Goal: Use online tool/utility: Utilize a website feature to perform a specific function

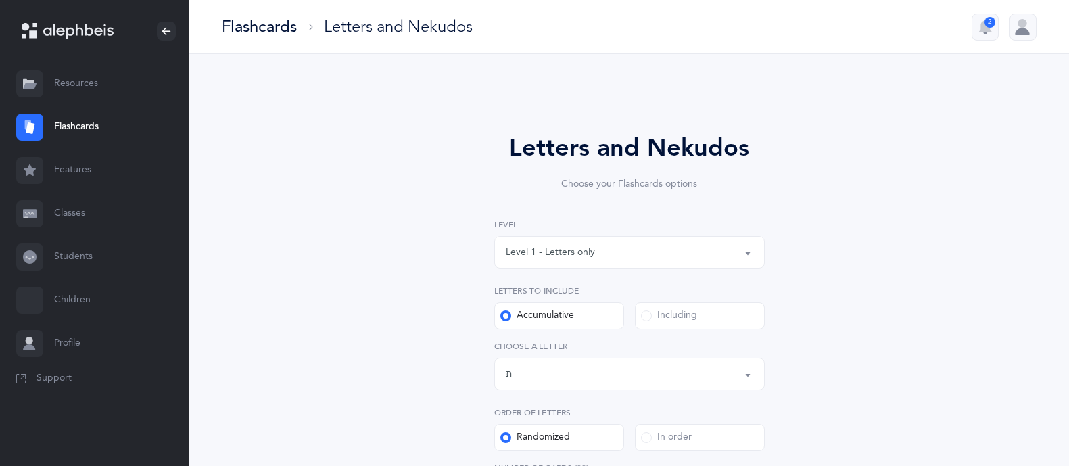
select select "27"
select select "single"
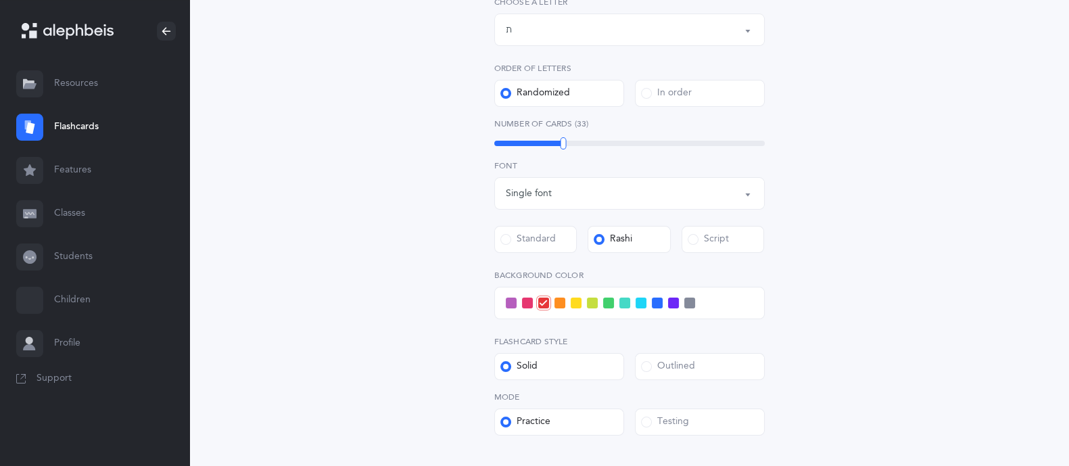
scroll to position [344, 0]
click at [515, 234] on div "Standard" at bounding box center [528, 240] width 55 height 14
click at [0, 0] on input "Standard" at bounding box center [0, 0] width 0 height 0
click at [617, 231] on label "Rashi" at bounding box center [629, 239] width 83 height 27
click at [0, 0] on input "Rashi" at bounding box center [0, 0] width 0 height 0
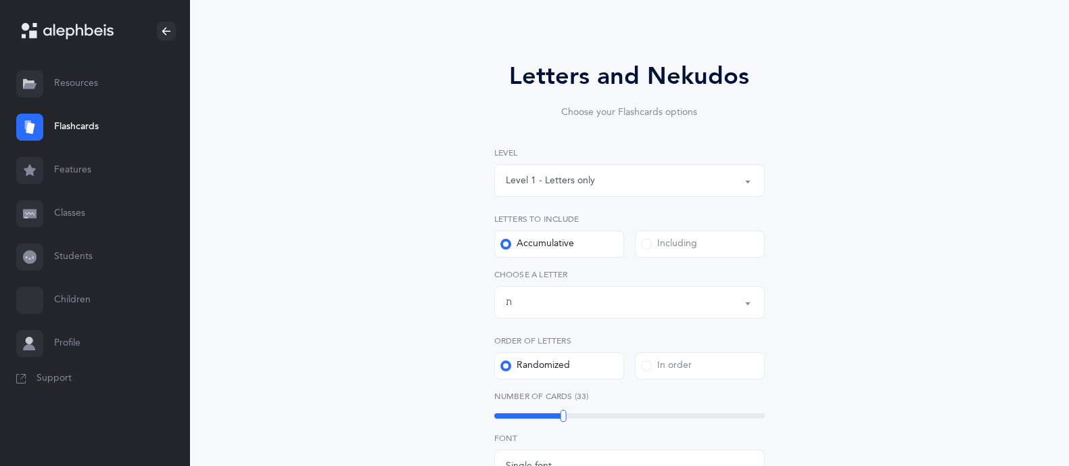
scroll to position [69, 0]
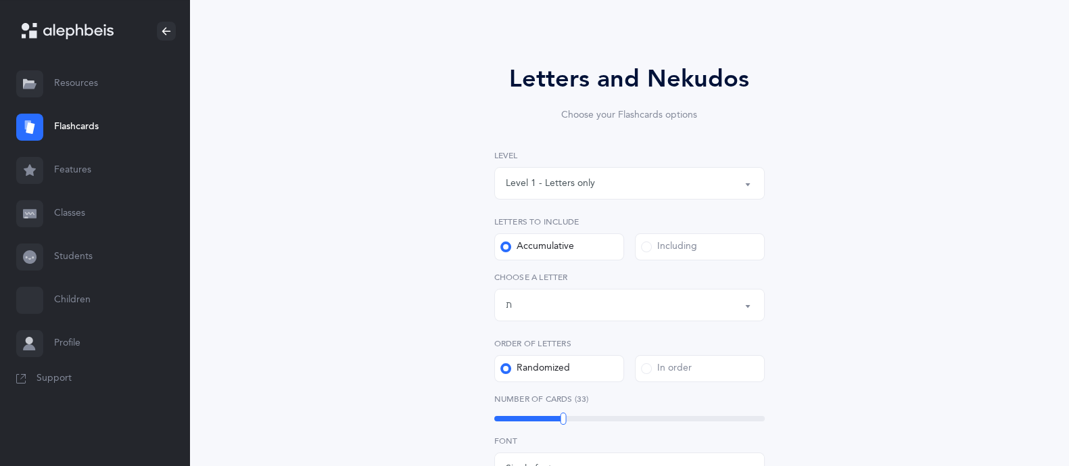
click at [601, 181] on div "Level 1 - Letters only" at bounding box center [630, 183] width 248 height 23
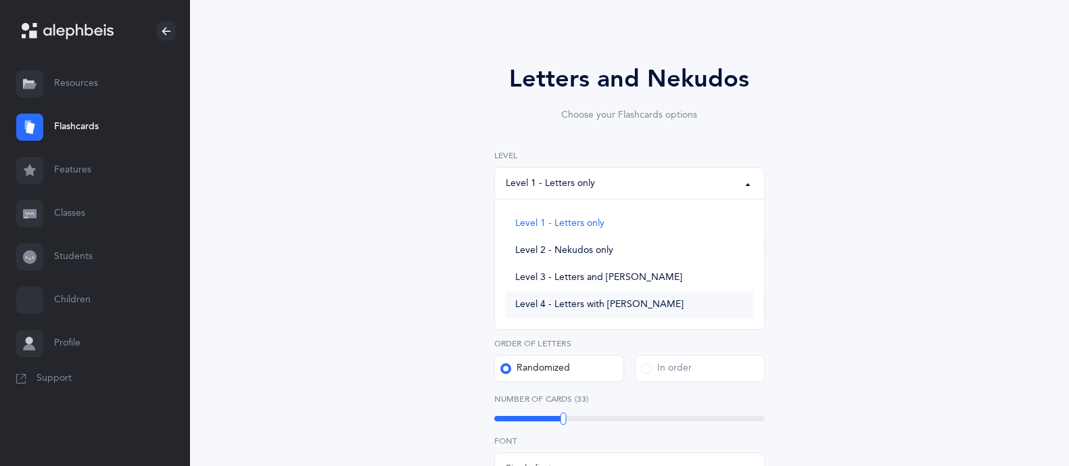
click at [592, 299] on span "Level 4 - Letters with [PERSON_NAME]" at bounding box center [599, 305] width 168 height 12
select select "4"
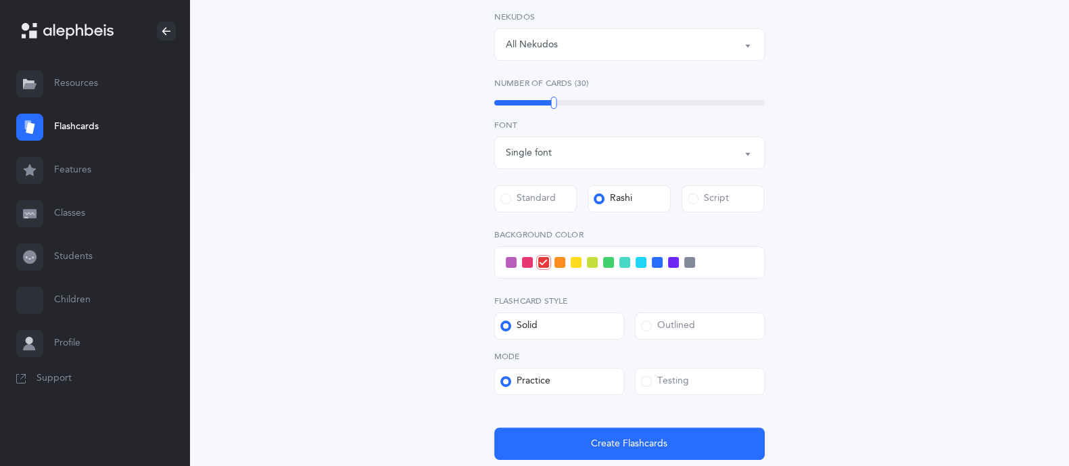
scroll to position [437, 0]
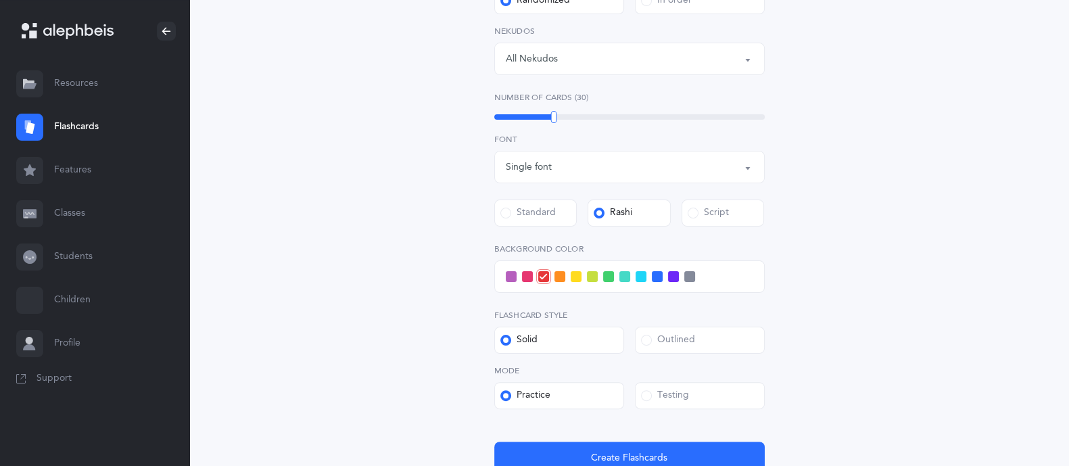
click at [606, 172] on div "Single font" at bounding box center [630, 167] width 248 height 23
click at [579, 231] on link "Multiple fonts" at bounding box center [630, 234] width 248 height 27
select select "multiple"
click at [846, 219] on div "Letters and Nekudos Choose your Flashcards options Level 1 - Letters only Level…" at bounding box center [629, 91] width 617 height 873
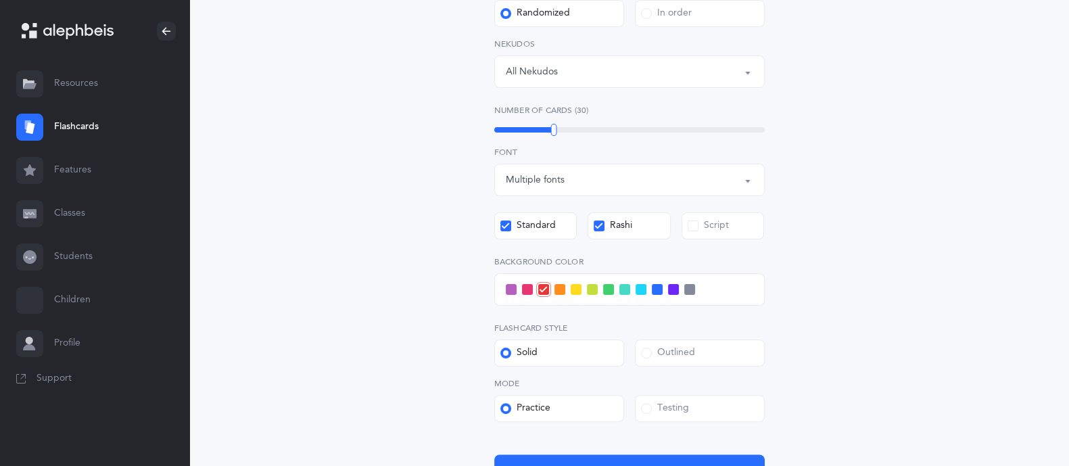
scroll to position [423, 0]
click at [691, 233] on label "Script" at bounding box center [723, 226] width 83 height 27
click at [0, 0] on input "Script" at bounding box center [0, 0] width 0 height 0
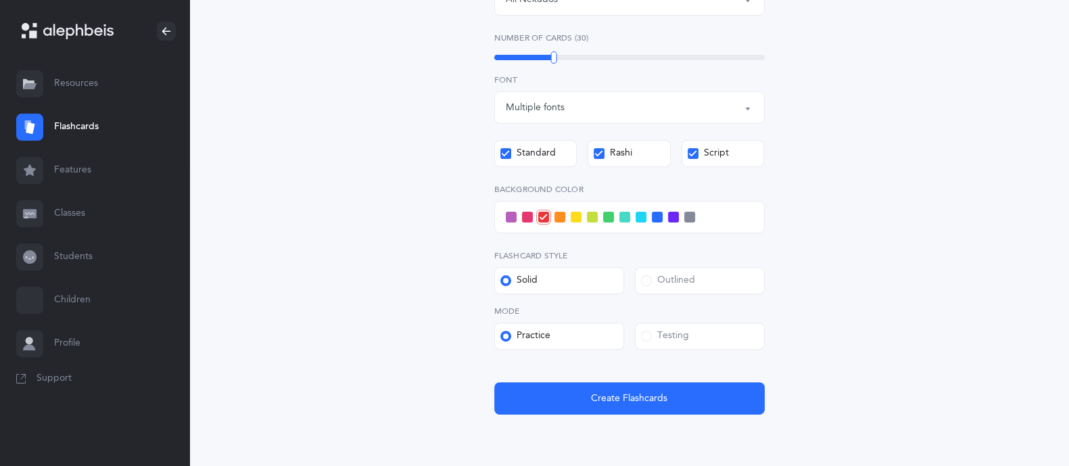
scroll to position [501, 0]
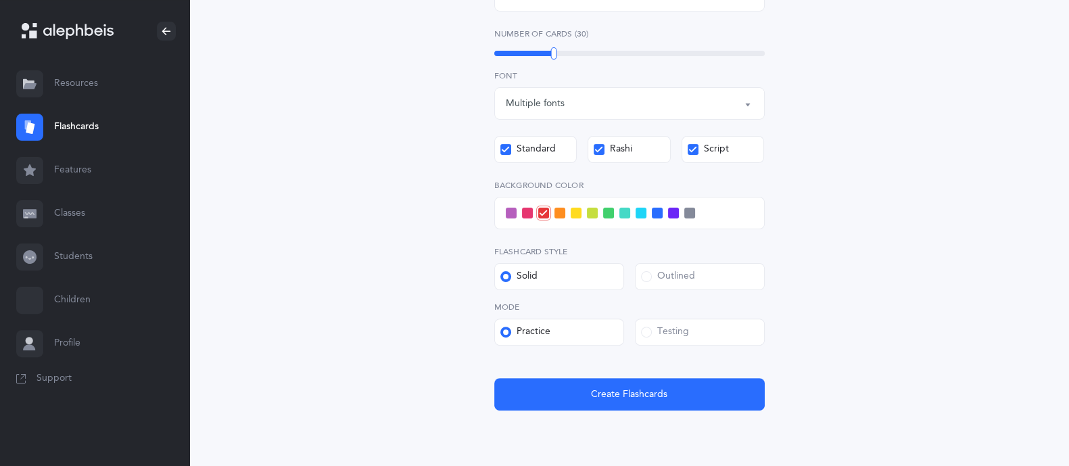
click at [642, 323] on label "Testing" at bounding box center [700, 332] width 130 height 27
click at [0, 0] on input "Testing" at bounding box center [0, 0] width 0 height 0
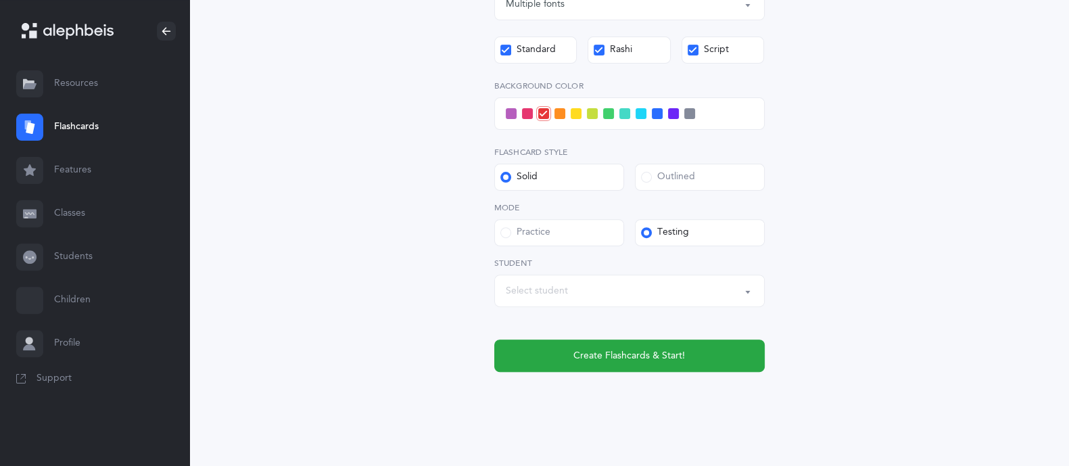
scroll to position [614, 0]
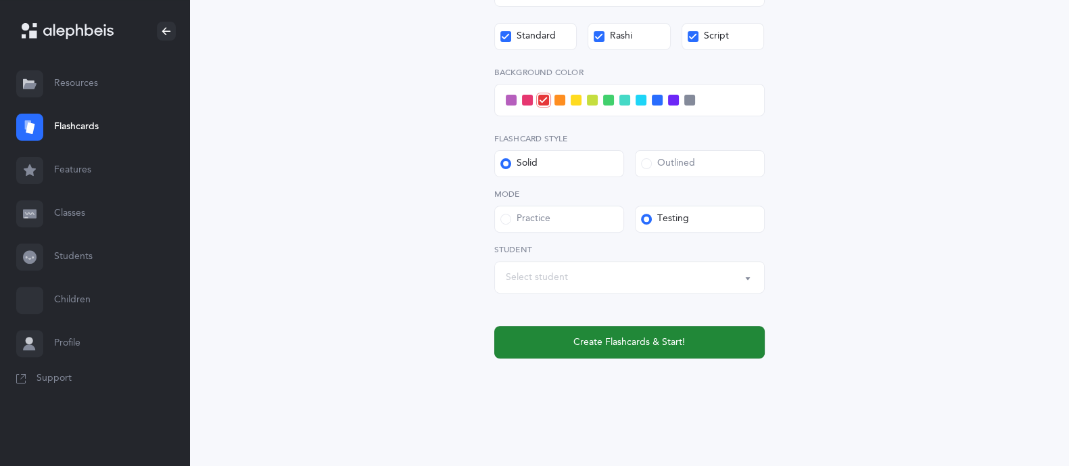
click at [613, 336] on span "Create Flashcards & Start!" at bounding box center [630, 343] width 112 height 14
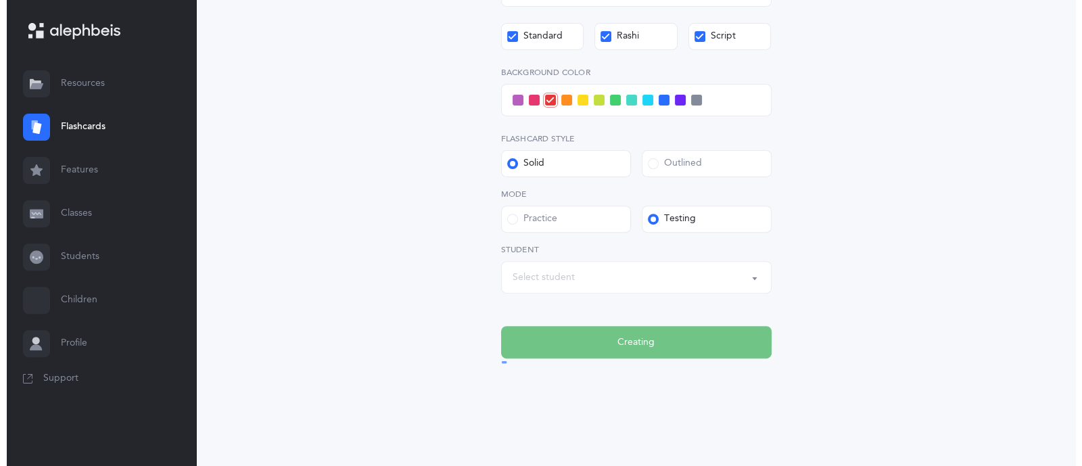
scroll to position [0, 0]
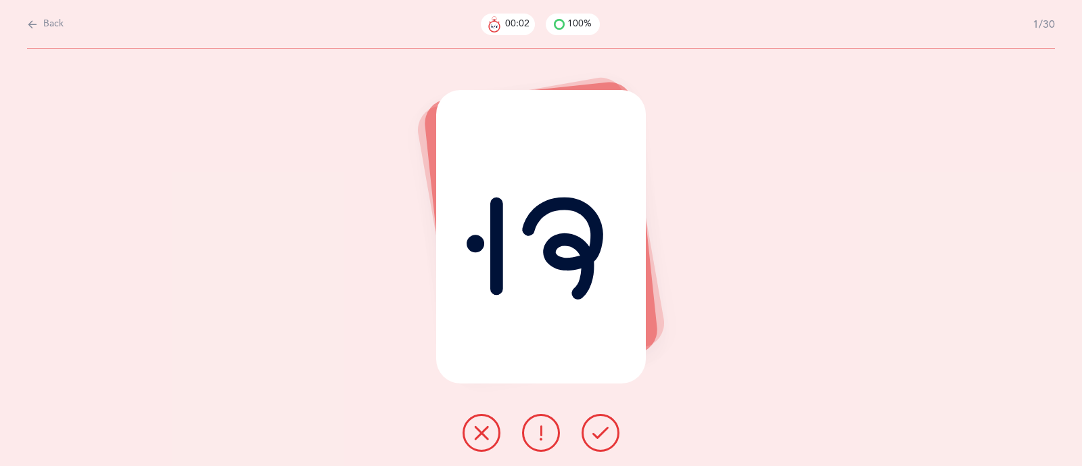
click at [601, 431] on icon at bounding box center [601, 433] width 16 height 16
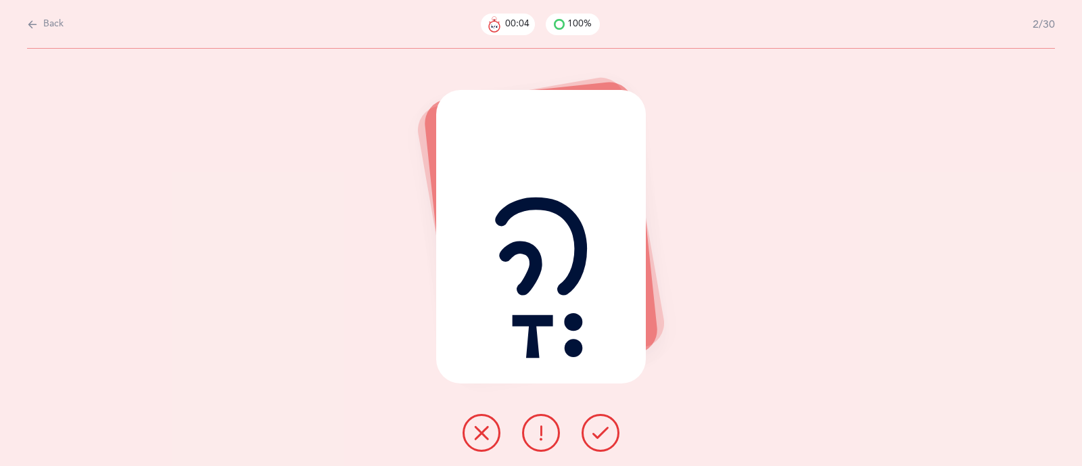
click at [601, 431] on icon at bounding box center [601, 433] width 16 height 16
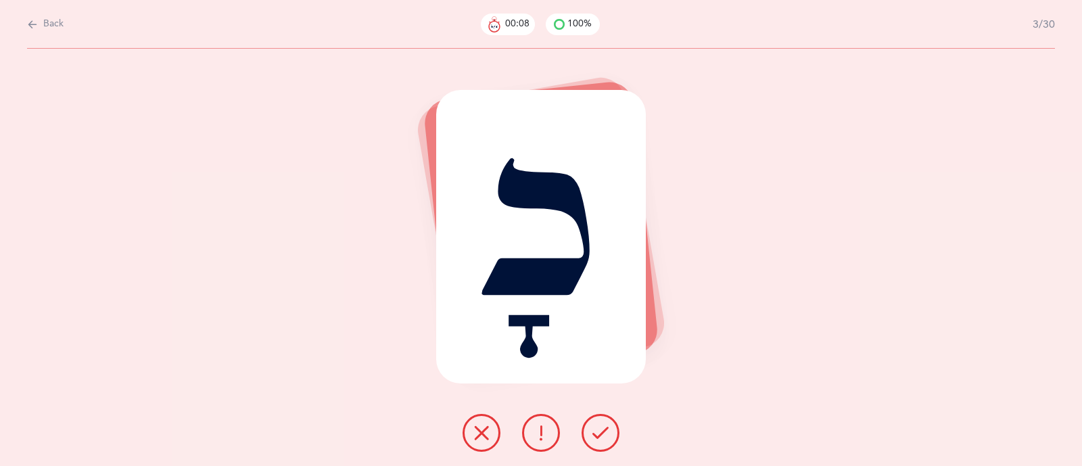
click at [548, 434] on icon at bounding box center [541, 433] width 16 height 16
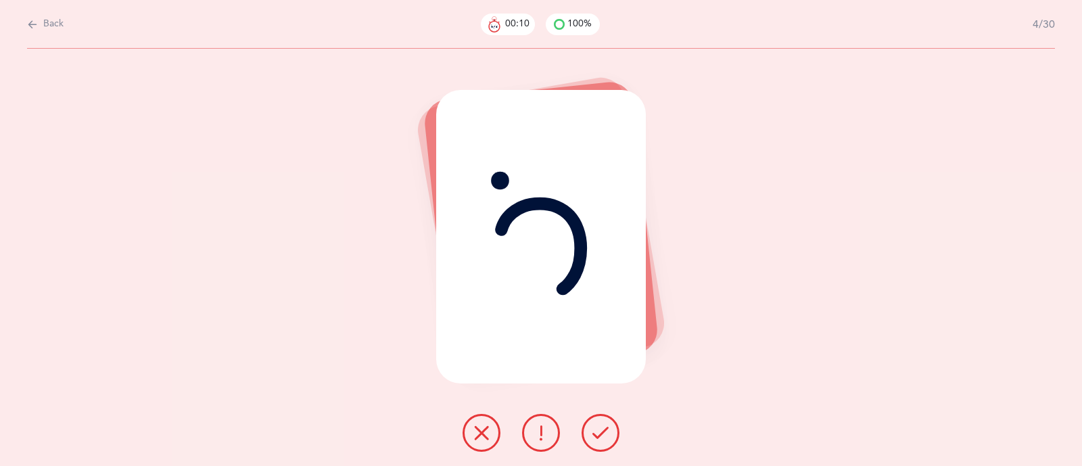
click at [601, 436] on icon at bounding box center [601, 433] width 16 height 16
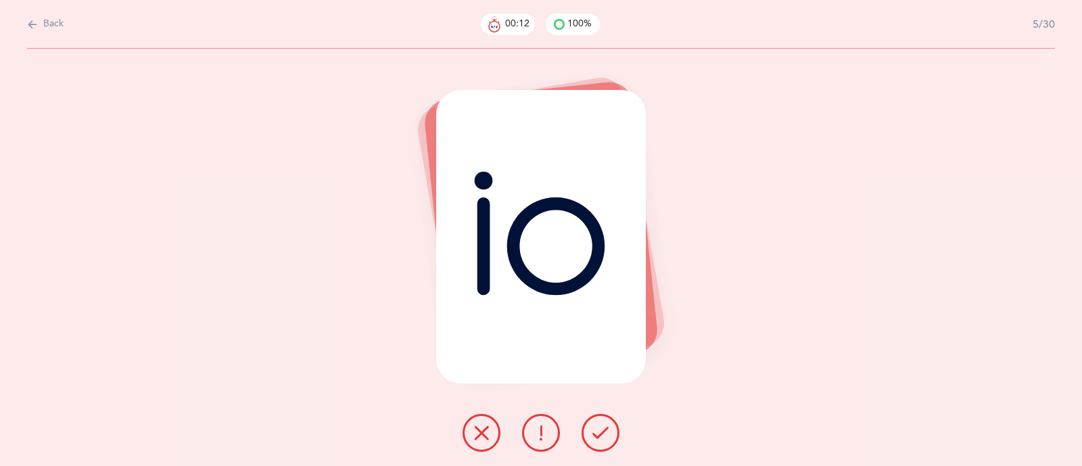
click at [602, 436] on icon at bounding box center [601, 433] width 16 height 16
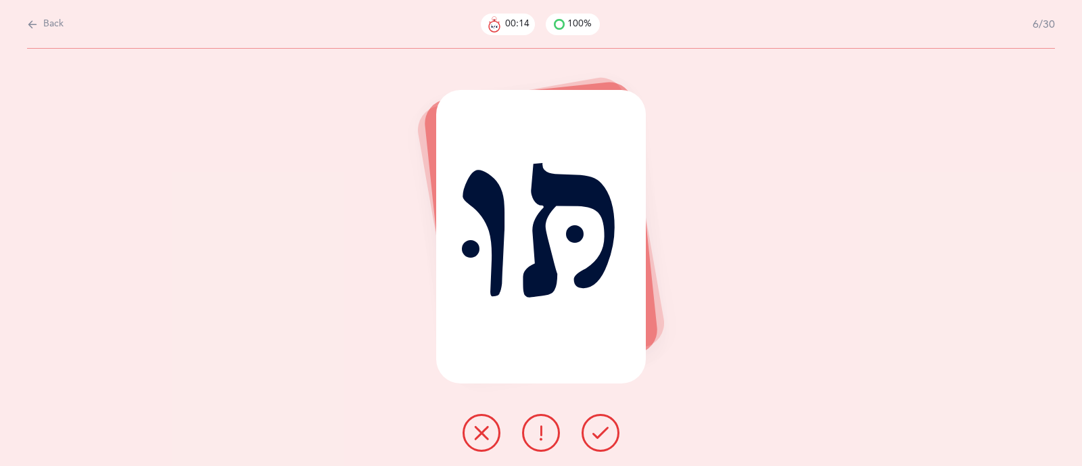
click at [602, 434] on icon at bounding box center [601, 433] width 16 height 16
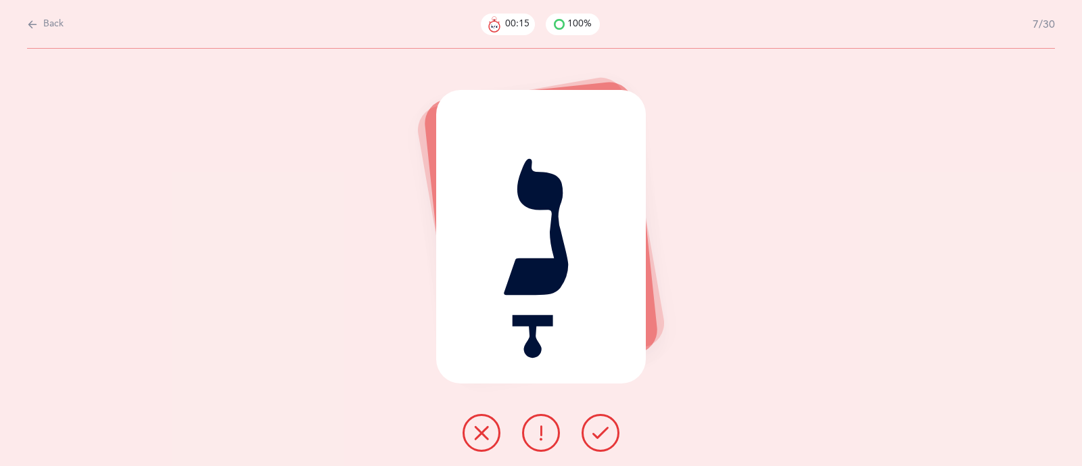
click at [602, 434] on icon at bounding box center [601, 433] width 16 height 16
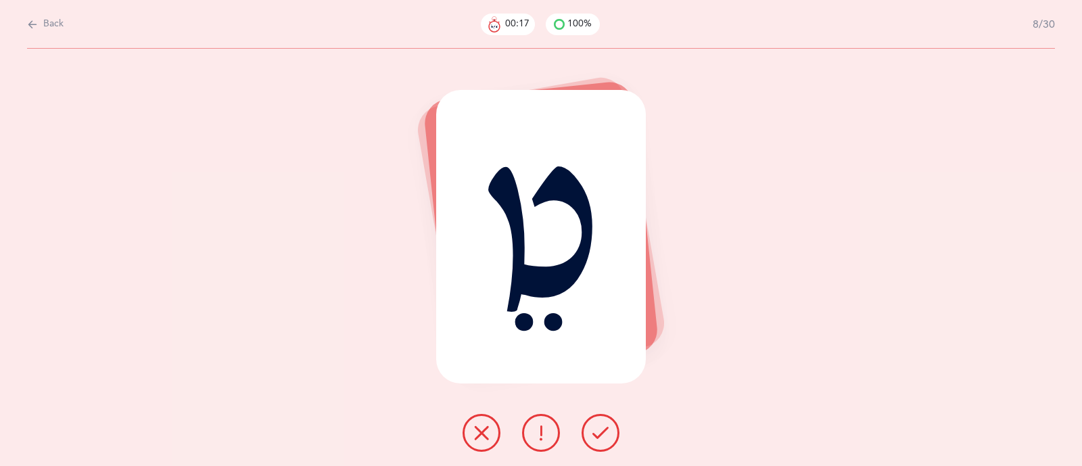
click at [602, 434] on icon at bounding box center [601, 433] width 16 height 16
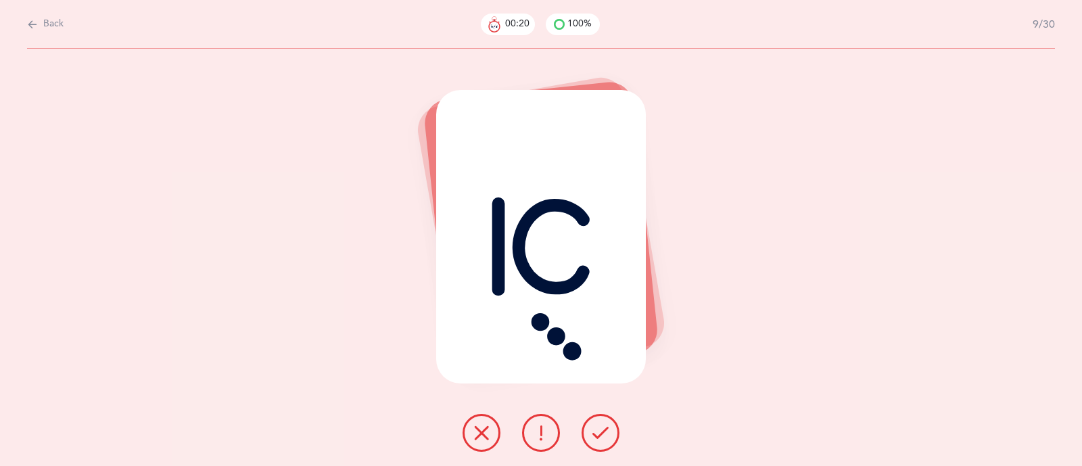
click at [555, 434] on button at bounding box center [541, 433] width 38 height 38
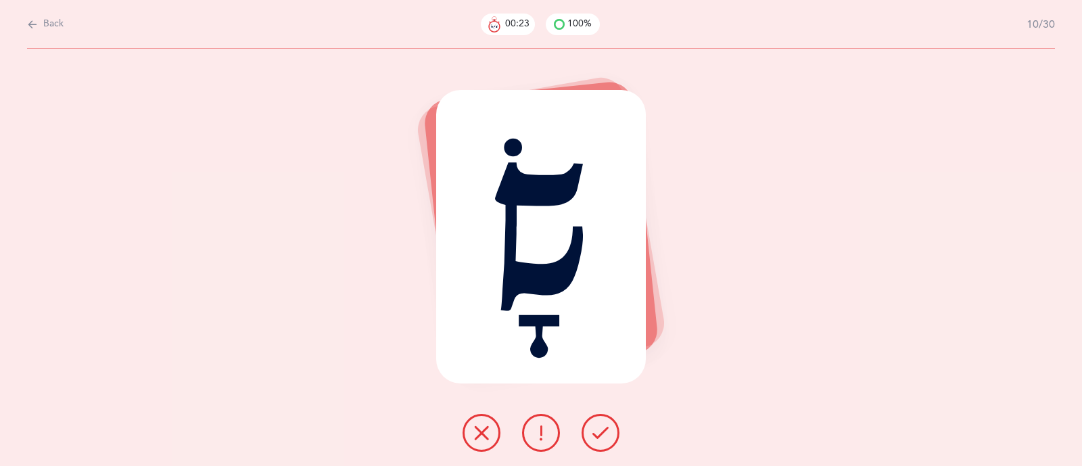
click at [589, 432] on button at bounding box center [601, 433] width 38 height 38
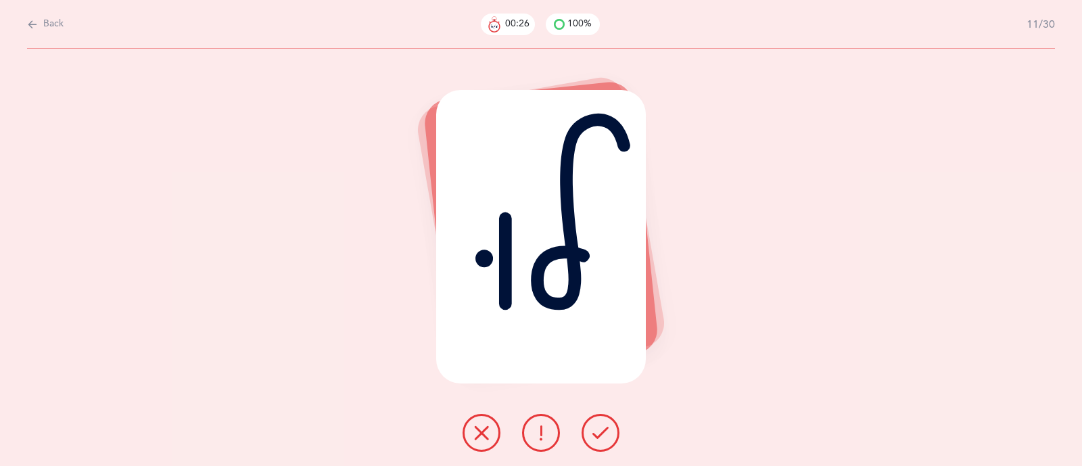
click at [605, 441] on button at bounding box center [601, 433] width 38 height 38
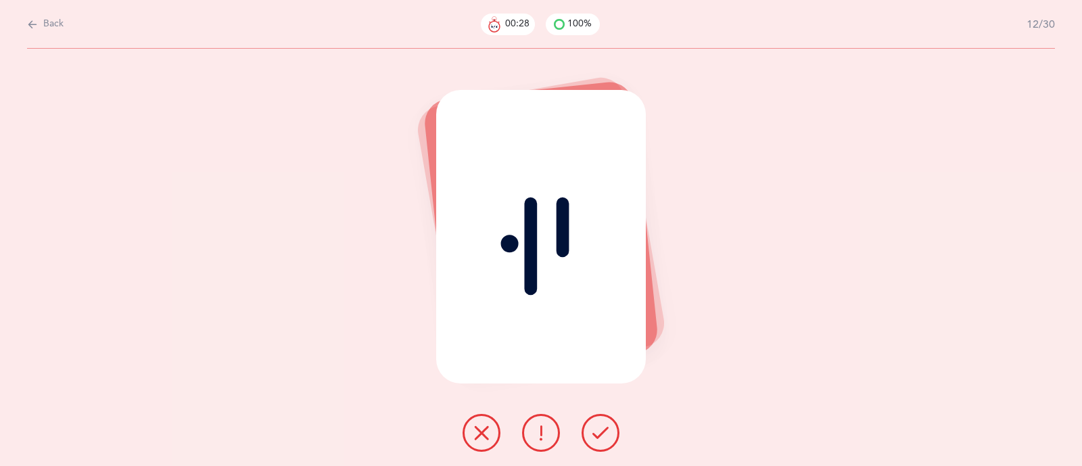
click at [605, 441] on button at bounding box center [601, 433] width 38 height 38
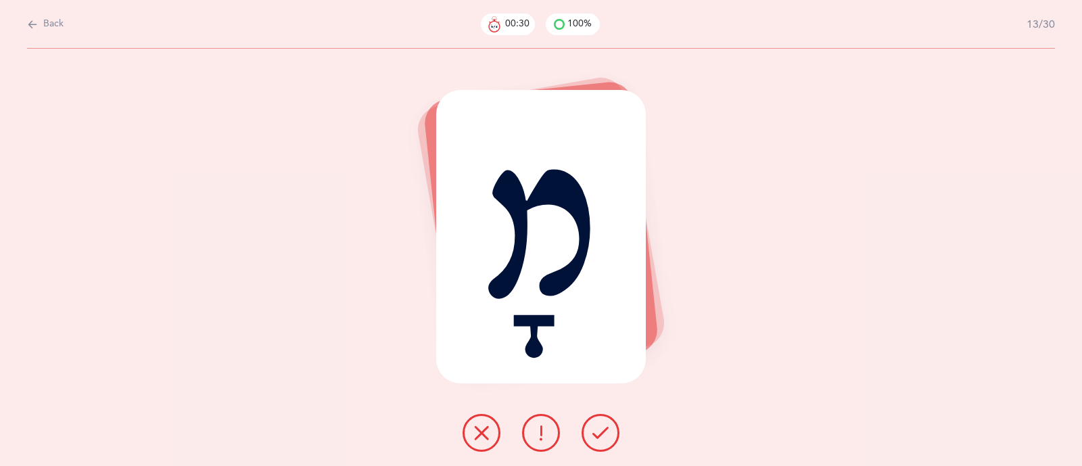
click at [605, 441] on button at bounding box center [601, 433] width 38 height 38
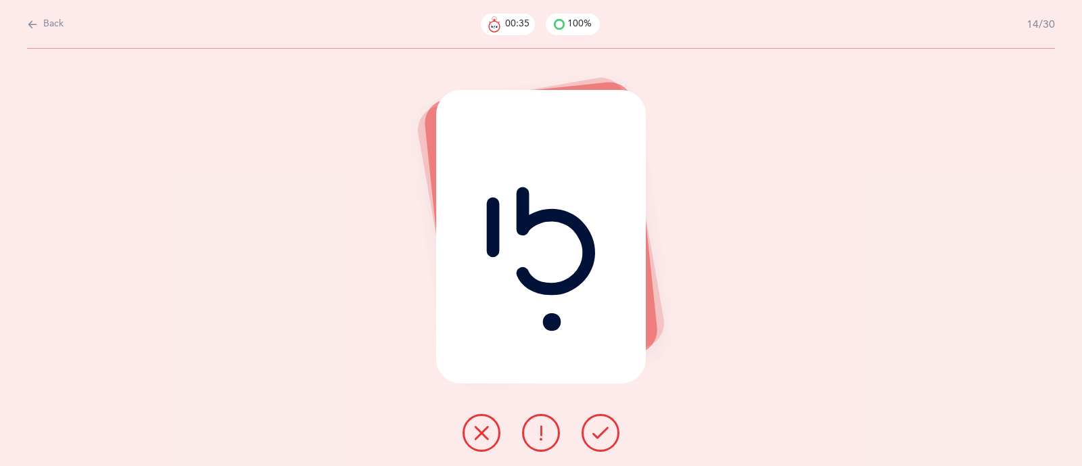
click at [536, 439] on icon at bounding box center [541, 433] width 16 height 16
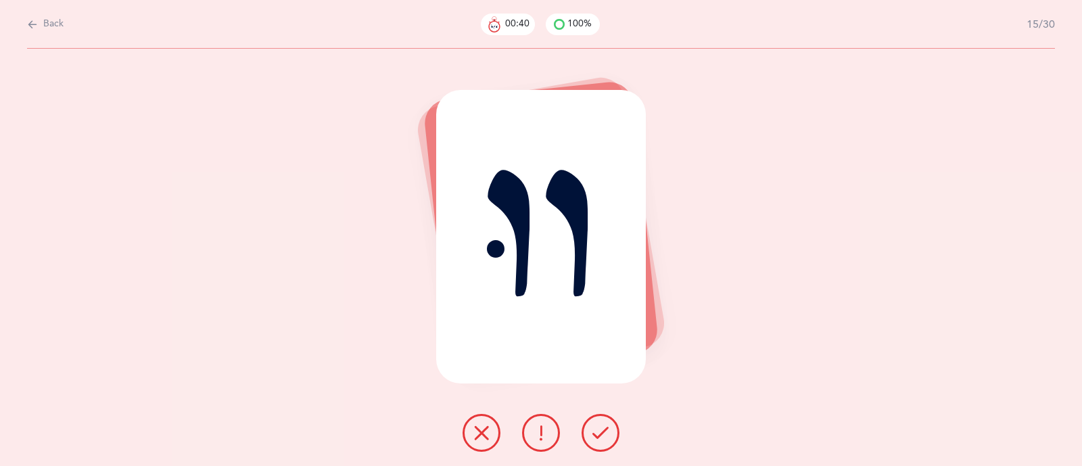
click at [613, 431] on button at bounding box center [601, 433] width 38 height 38
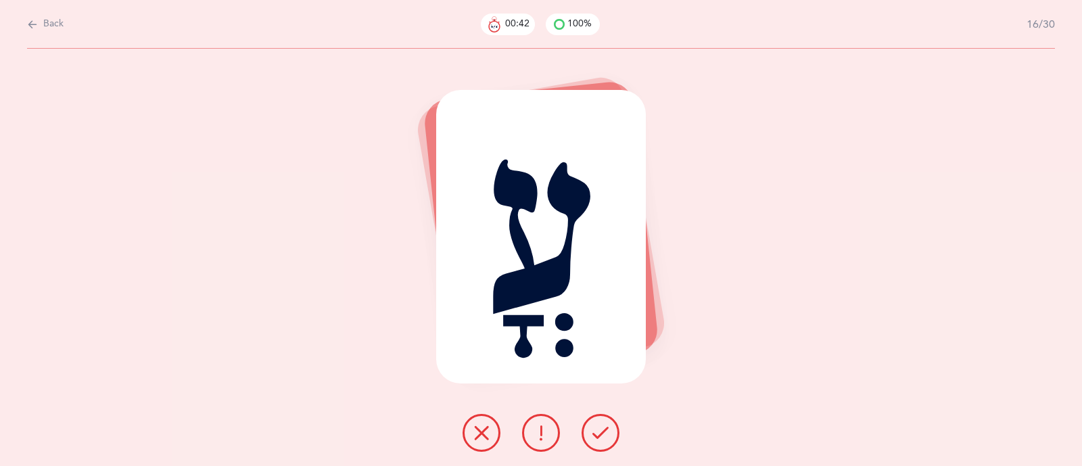
click at [613, 431] on button at bounding box center [601, 433] width 38 height 38
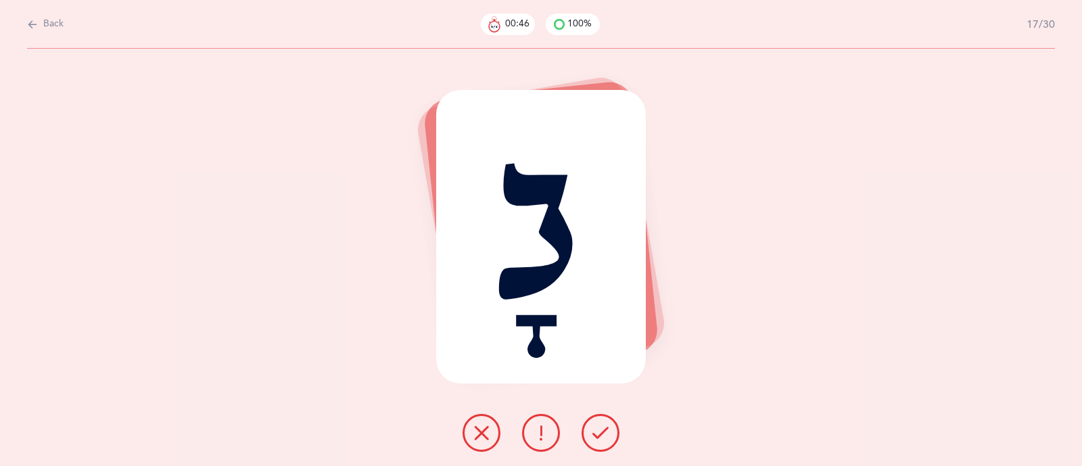
click at [613, 431] on button at bounding box center [601, 433] width 38 height 38
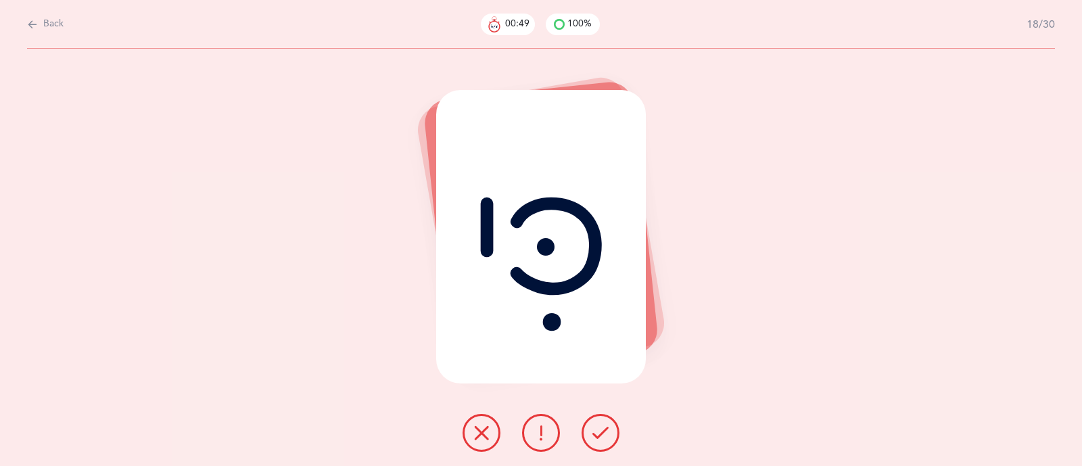
click at [613, 431] on button at bounding box center [601, 433] width 38 height 38
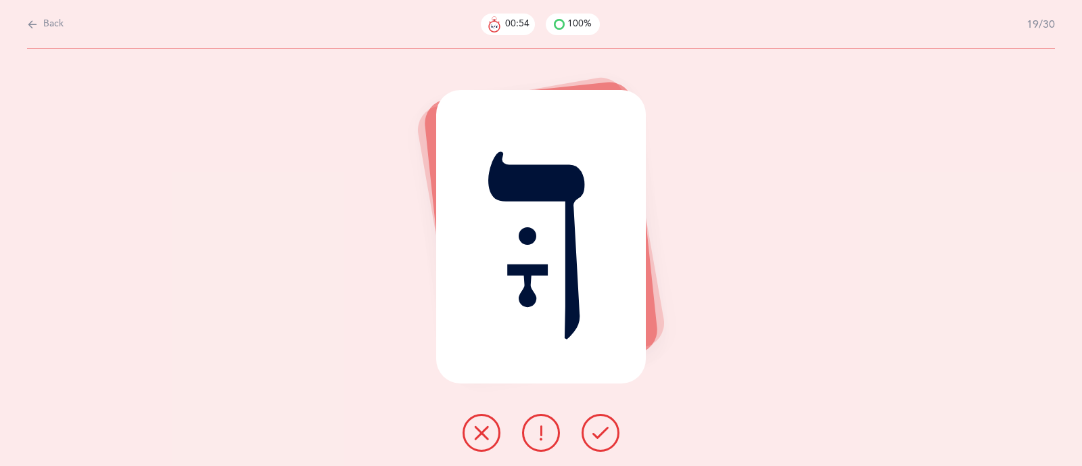
click at [554, 440] on button at bounding box center [541, 433] width 38 height 38
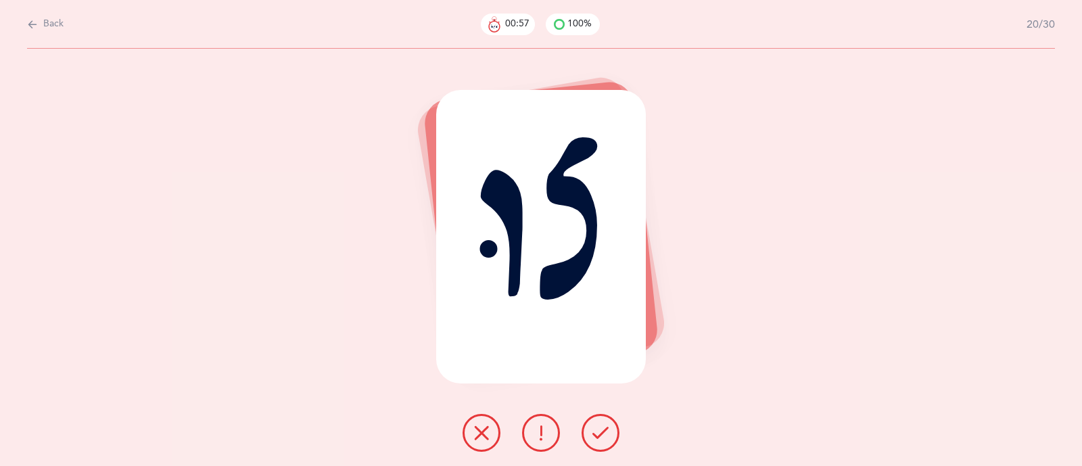
click at [606, 431] on icon at bounding box center [601, 433] width 16 height 16
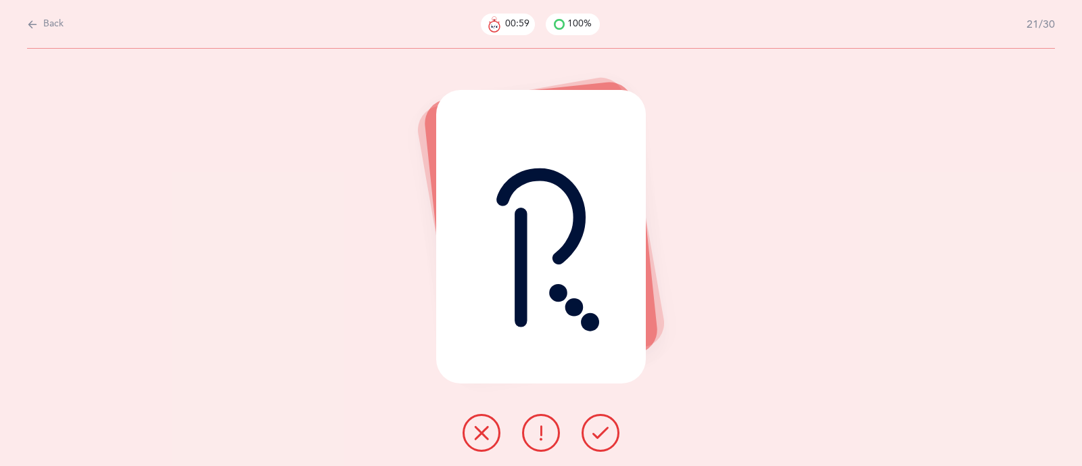
click at [606, 432] on icon at bounding box center [601, 433] width 16 height 16
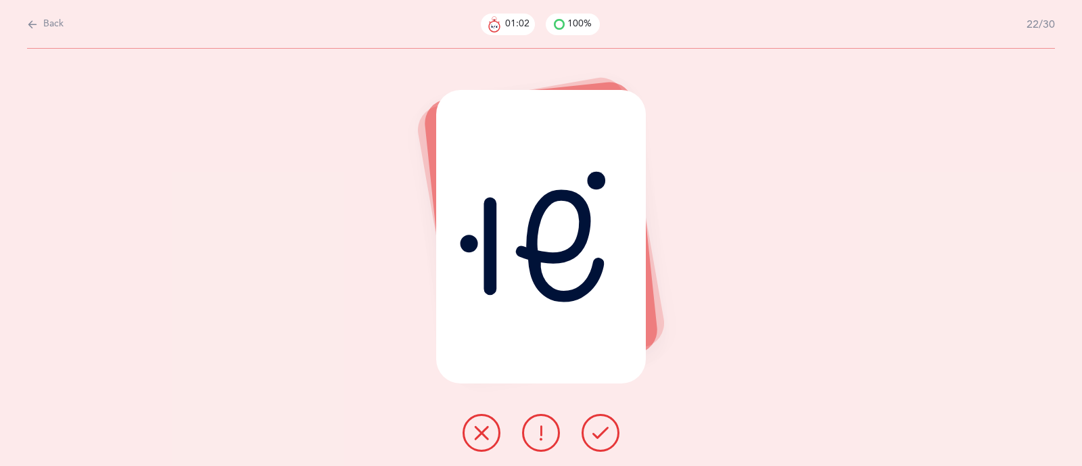
click at [606, 432] on icon at bounding box center [601, 433] width 16 height 16
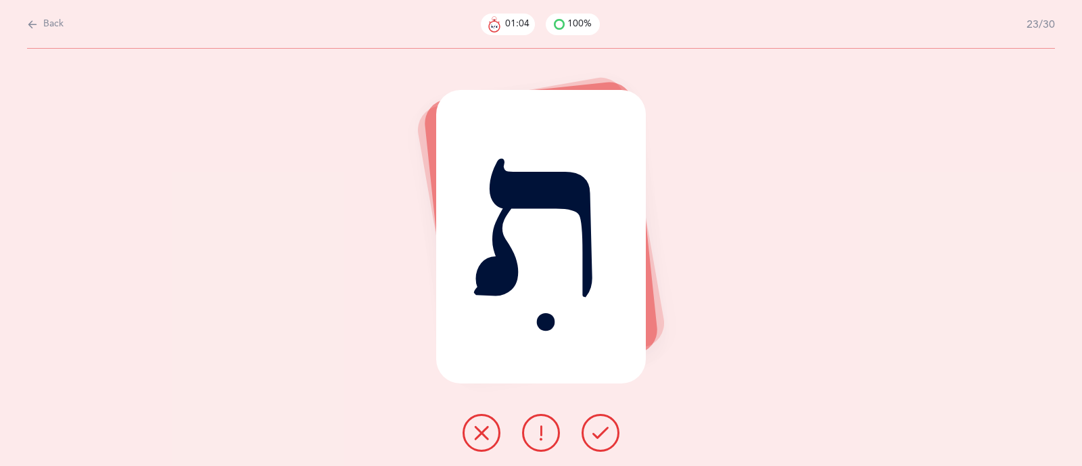
click at [606, 432] on icon at bounding box center [601, 433] width 16 height 16
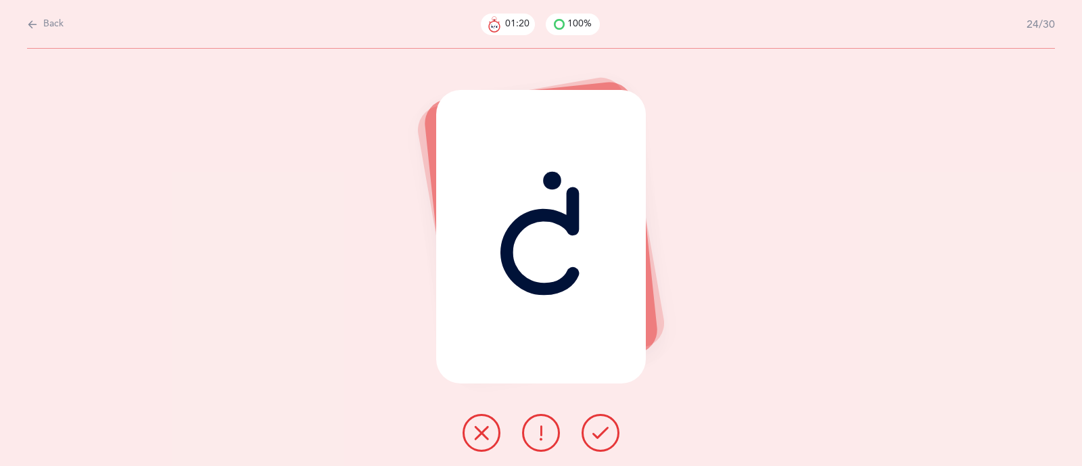
click at [606, 432] on icon at bounding box center [601, 433] width 16 height 16
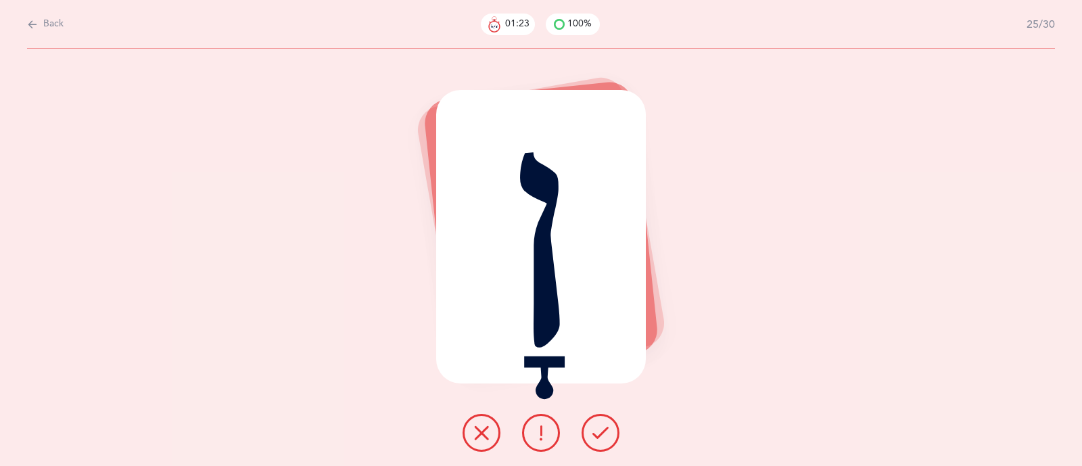
click at [606, 432] on icon at bounding box center [601, 433] width 16 height 16
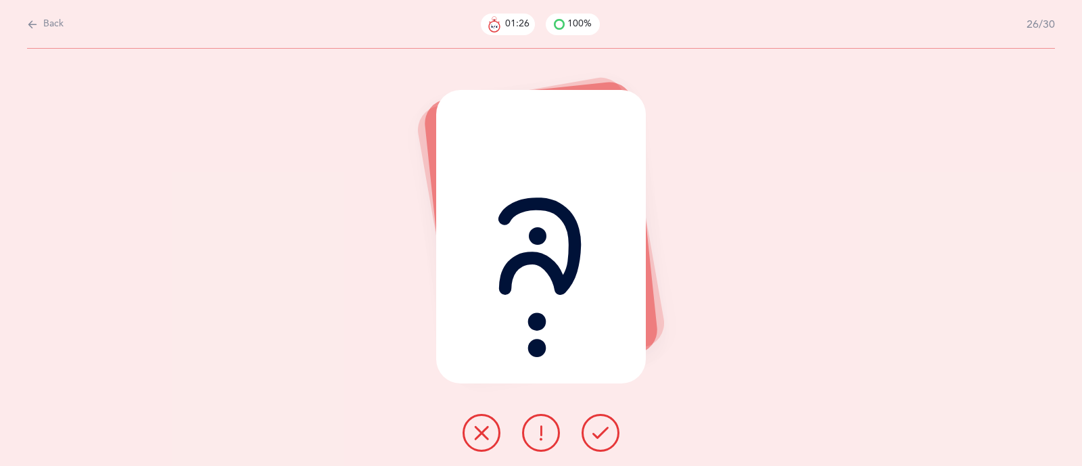
click at [606, 432] on icon at bounding box center [601, 433] width 16 height 16
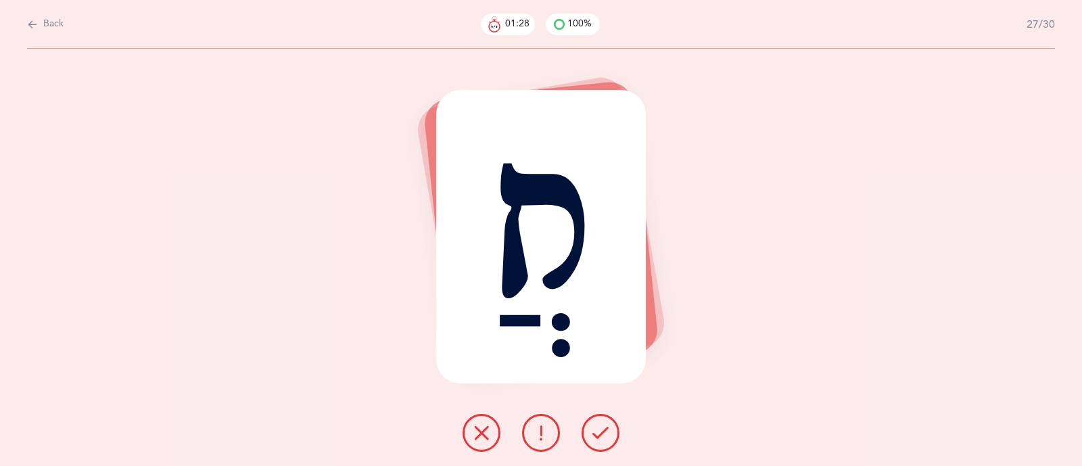
click at [606, 432] on icon at bounding box center [601, 433] width 16 height 16
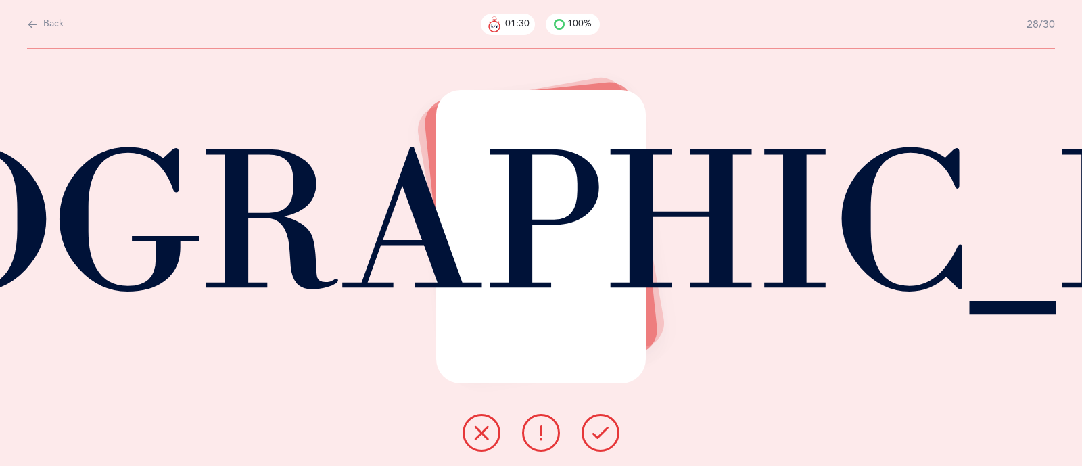
click at [606, 432] on icon at bounding box center [601, 433] width 16 height 16
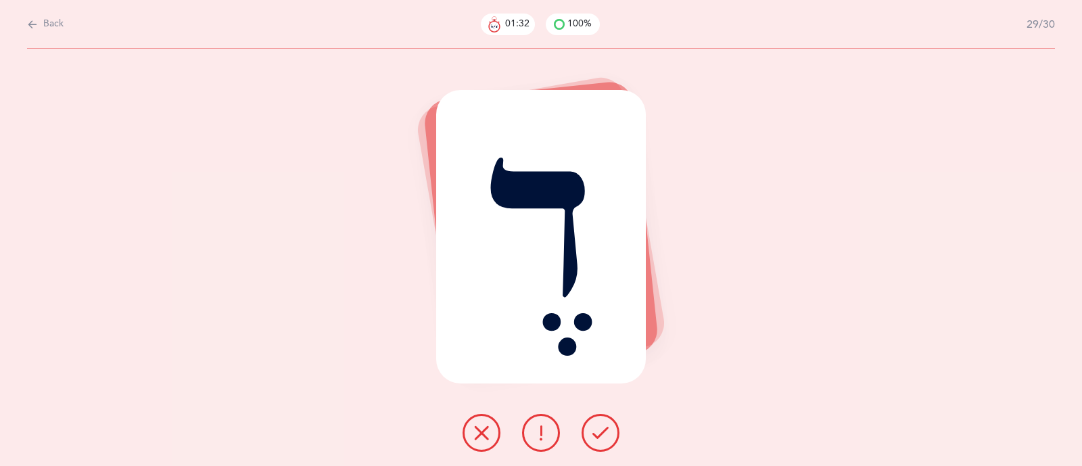
click at [606, 432] on icon at bounding box center [601, 433] width 16 height 16
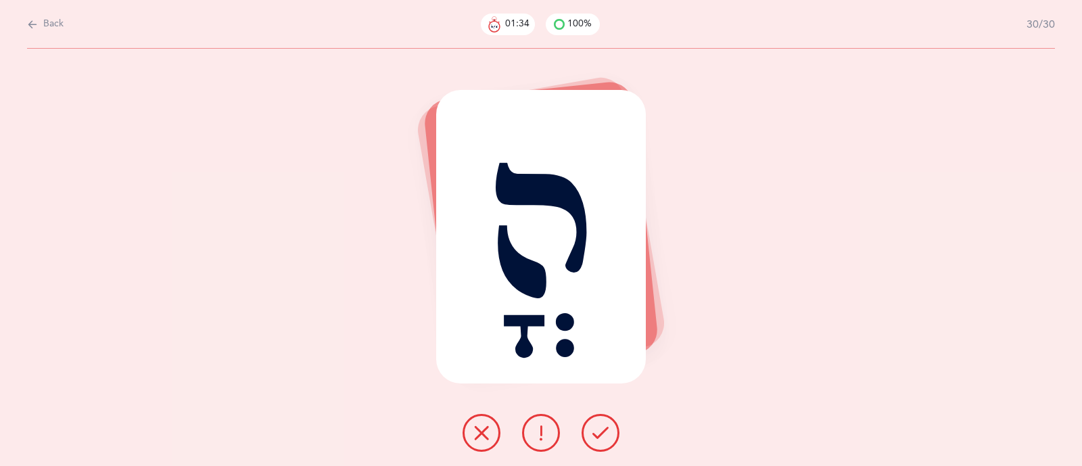
click at [606, 432] on icon at bounding box center [601, 433] width 16 height 16
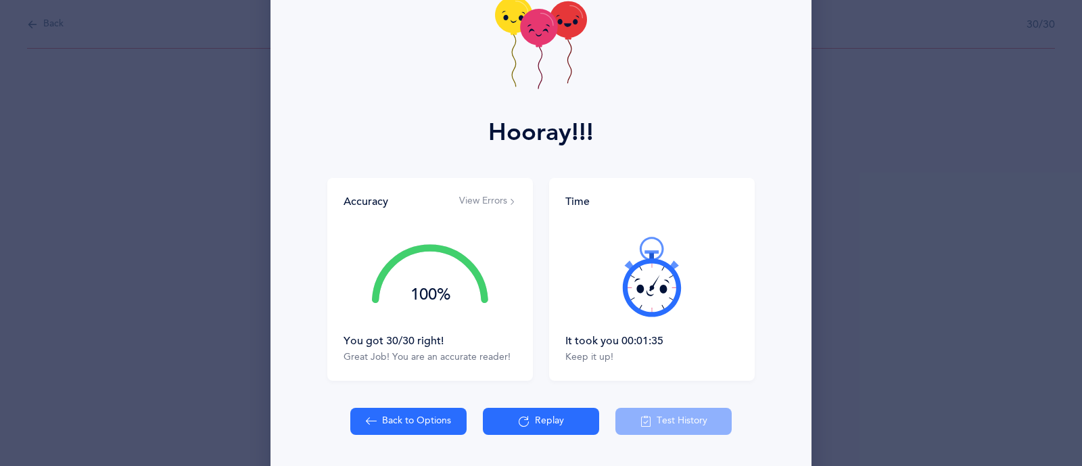
scroll to position [88, 0]
